Goal: Find specific fact: Find specific fact

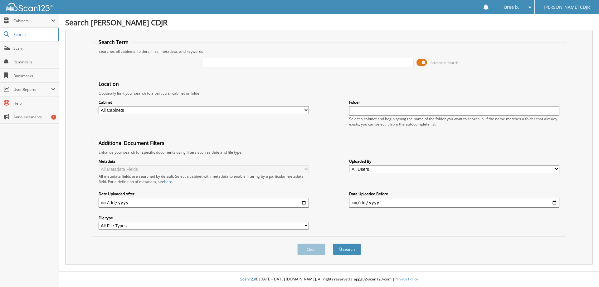
click at [220, 64] on input "text" at bounding box center [308, 62] width 210 height 9
type input "11299"
click at [314, 250] on button "Clear" at bounding box center [311, 249] width 28 height 12
click at [248, 61] on input "text" at bounding box center [308, 62] width 210 height 9
type input "11399"
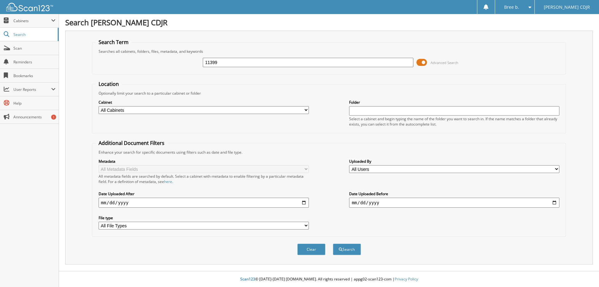
click at [333, 243] on button "Search" at bounding box center [347, 249] width 28 height 12
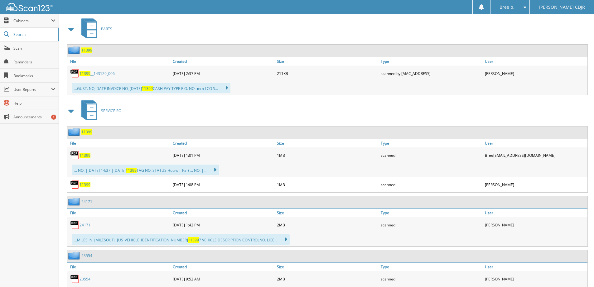
scroll to position [281, 0]
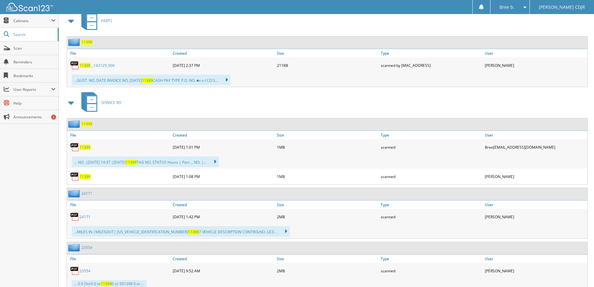
click at [84, 146] on span "11399" at bounding box center [85, 146] width 11 height 5
click at [86, 149] on span "11399" at bounding box center [85, 146] width 11 height 5
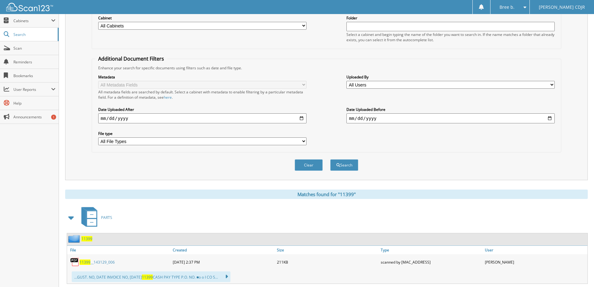
scroll to position [0, 0]
